Goal: Download file/media

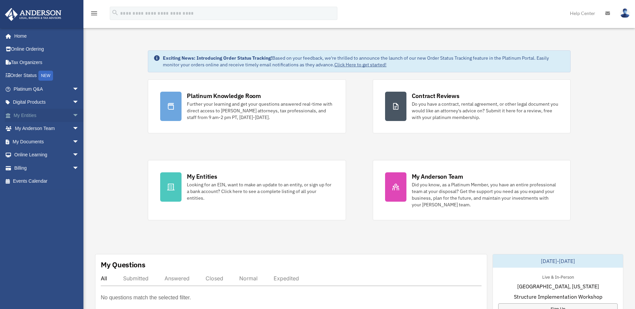
click at [37, 117] on link "My Entities arrow_drop_down" at bounding box center [47, 115] width 84 height 13
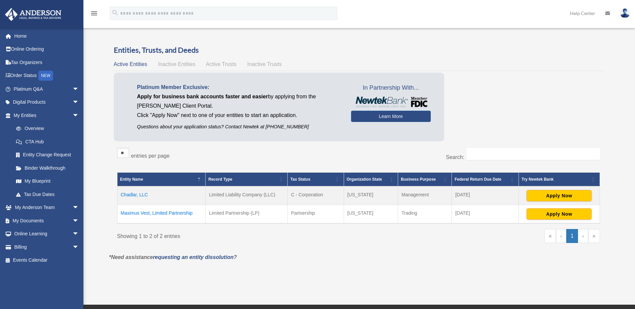
click at [134, 195] on td "Chadlar, LLC" at bounding box center [161, 195] width 88 height 19
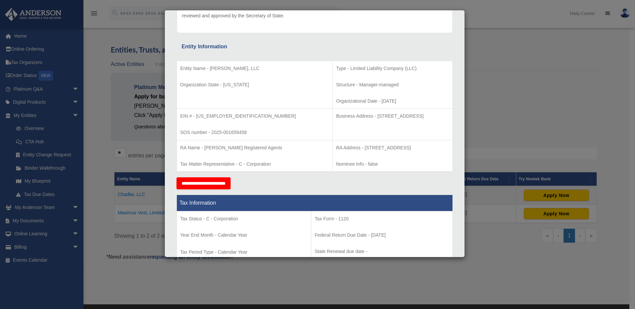
scroll to position [103, 0]
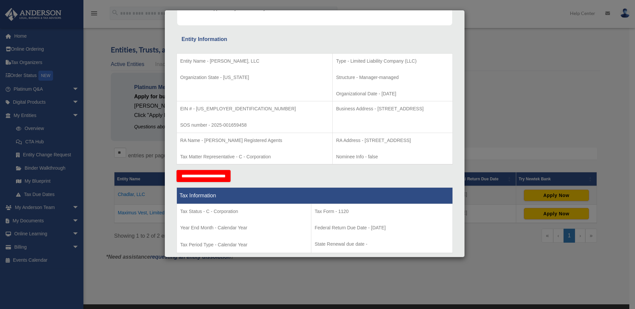
click at [479, 38] on div "Details × Articles Sent Organizational Date" at bounding box center [317, 154] width 635 height 309
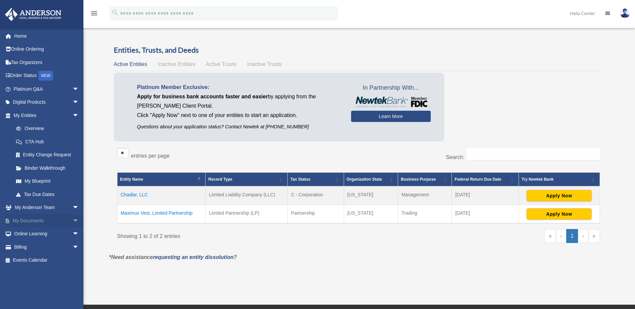
click at [38, 223] on link "My Documents arrow_drop_down" at bounding box center [47, 220] width 84 height 13
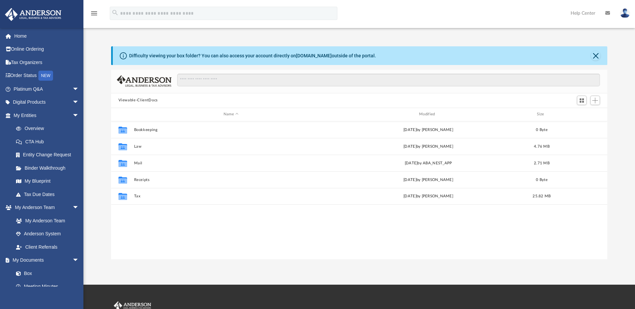
scroll to position [146, 491]
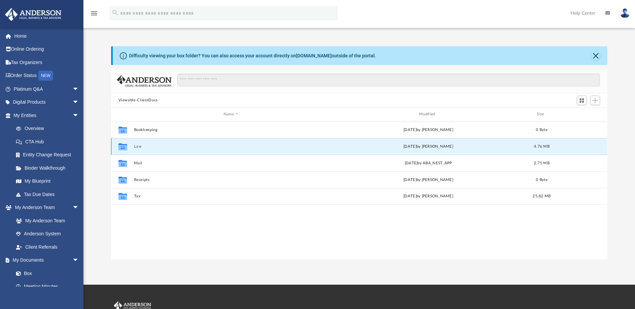
click at [139, 145] on button "Law" at bounding box center [231, 146] width 194 height 4
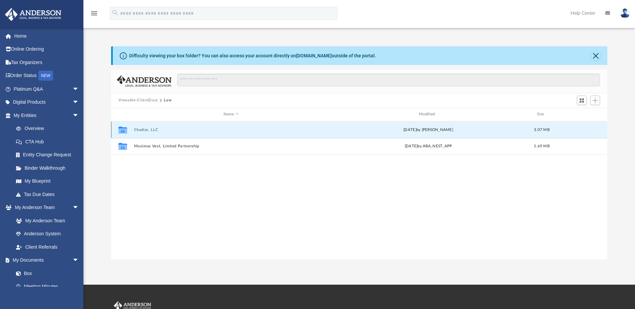
click at [145, 129] on button "Chadlar, LLC" at bounding box center [231, 130] width 194 height 4
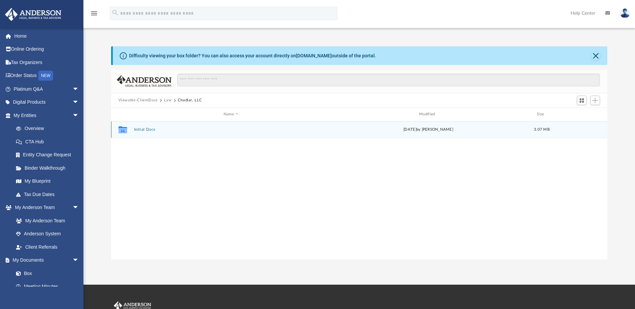
click at [145, 129] on button "Initial Docs" at bounding box center [231, 129] width 194 height 4
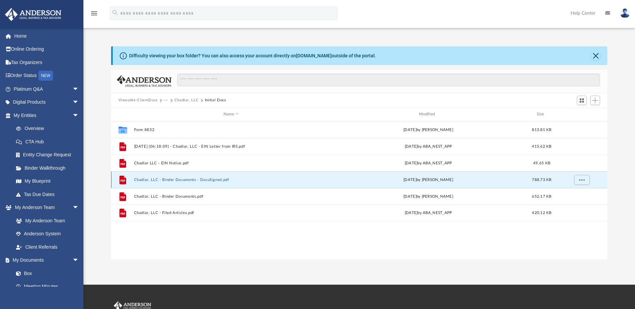
click at [144, 179] on button "Chadlar, LLC - Binder Documents - DocuSigned.pdf" at bounding box center [231, 180] width 194 height 4
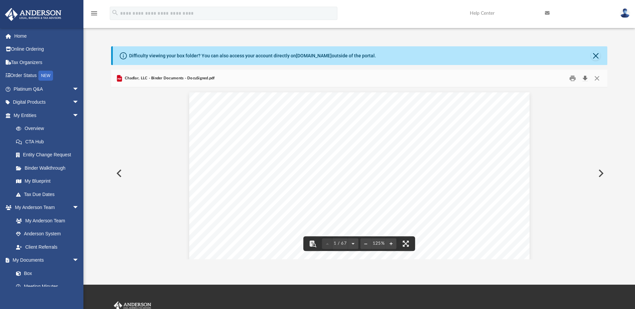
click at [583, 78] on button "Download" at bounding box center [585, 78] width 12 height 10
click at [593, 53] on button "Close" at bounding box center [595, 55] width 9 height 9
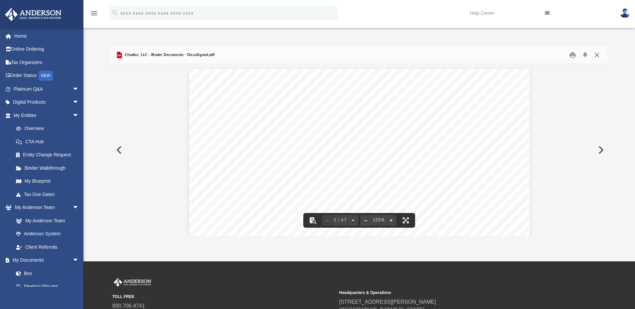
click at [598, 57] on button "Close" at bounding box center [597, 55] width 12 height 10
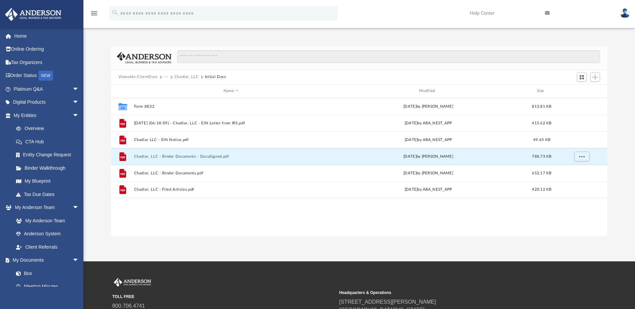
click at [180, 77] on button "Chadlar, LLC" at bounding box center [186, 77] width 24 height 6
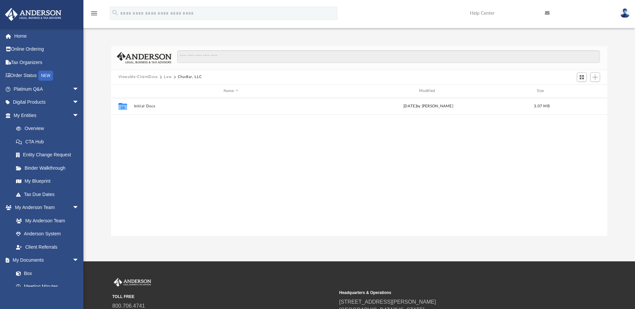
click at [168, 78] on button "Law" at bounding box center [168, 77] width 8 height 6
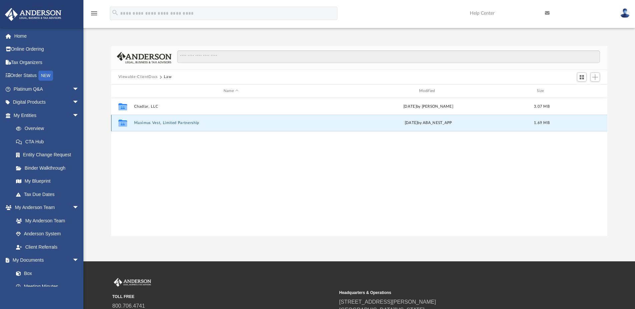
click at [154, 124] on button "Maximus Vest, Limited Partnership" at bounding box center [231, 123] width 194 height 4
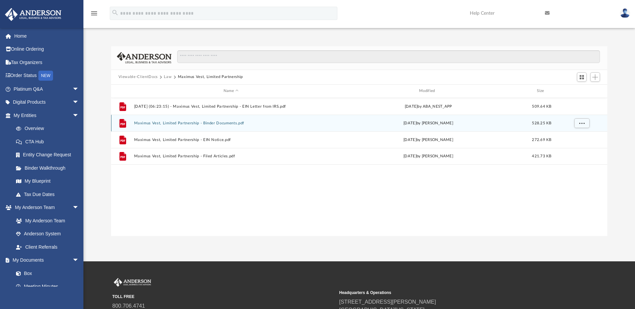
click at [178, 125] on button "Maximus Vest, Limited Partnership - Binder Documents.pdf" at bounding box center [231, 123] width 194 height 4
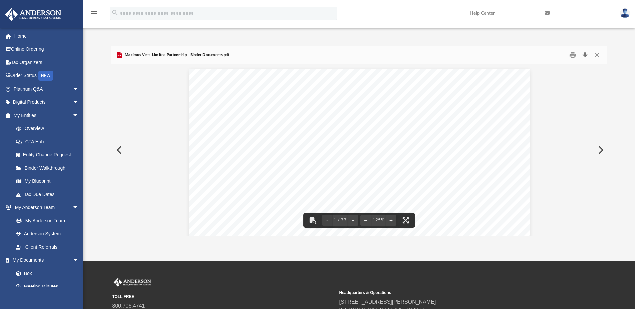
click at [583, 55] on button "Download" at bounding box center [585, 55] width 12 height 10
click at [436, 4] on div "menu search Site Menu add [EMAIL_ADDRESS][DOMAIN_NAME] My Profile Reset Passwor…" at bounding box center [317, 14] width 635 height 28
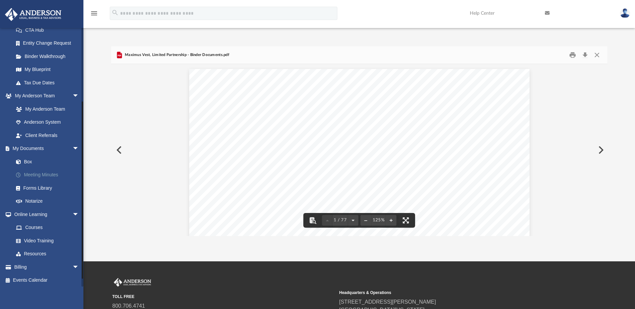
scroll to position [113, 0]
click at [35, 239] on link "Video Training" at bounding box center [49, 238] width 80 height 13
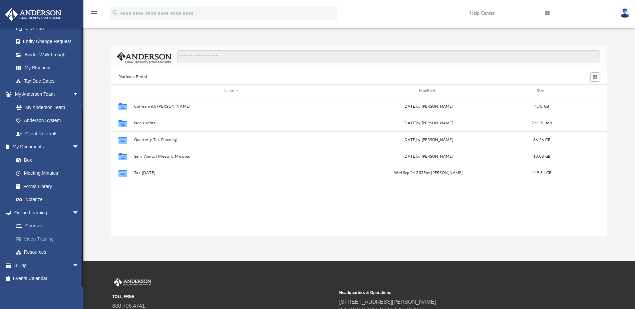
scroll to position [146, 491]
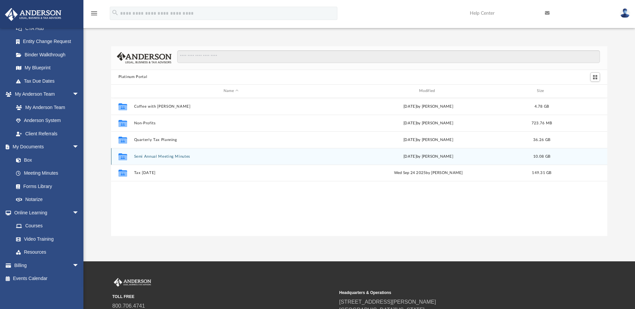
click at [163, 154] on div "Collaborated Folder Semi Annual Meeting Minutes [DATE] by [PERSON_NAME] 10.08 GB" at bounding box center [359, 156] width 496 height 17
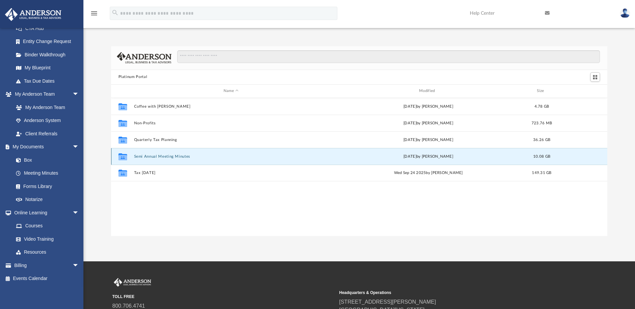
click at [162, 157] on button "Semi Annual Meeting Minutes" at bounding box center [231, 156] width 194 height 4
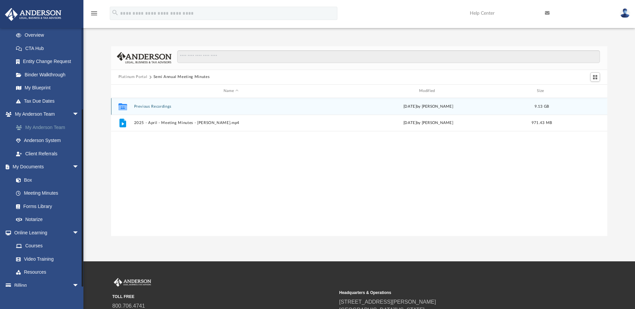
scroll to position [81, 0]
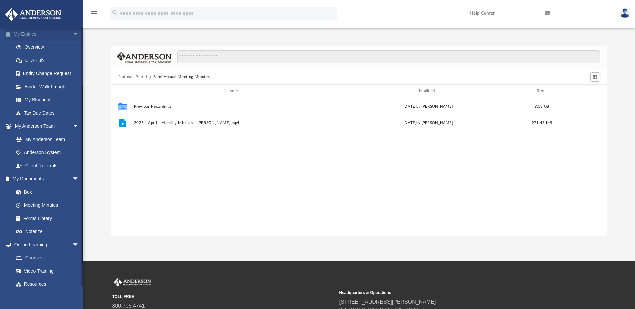
click at [31, 34] on link "My Entities arrow_drop_down" at bounding box center [47, 33] width 84 height 13
